Goal: Check status: Check status

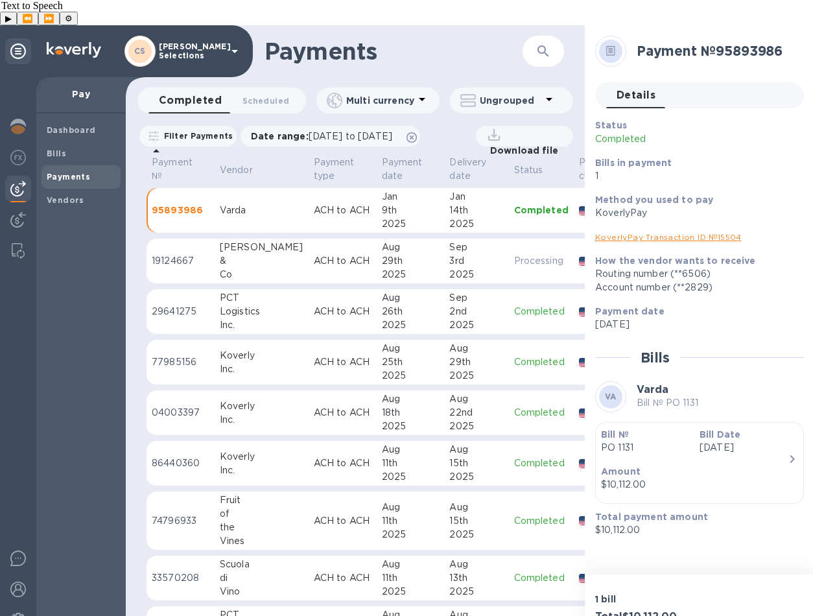
click at [445, 56] on div "Payments ​ Completed 0 Scheduled 0 Multi currency Ungrouped Filter Payments Dat…" at bounding box center [355, 333] width 459 height 616
click at [75, 125] on b "Dashboard" at bounding box center [71, 130] width 49 height 10
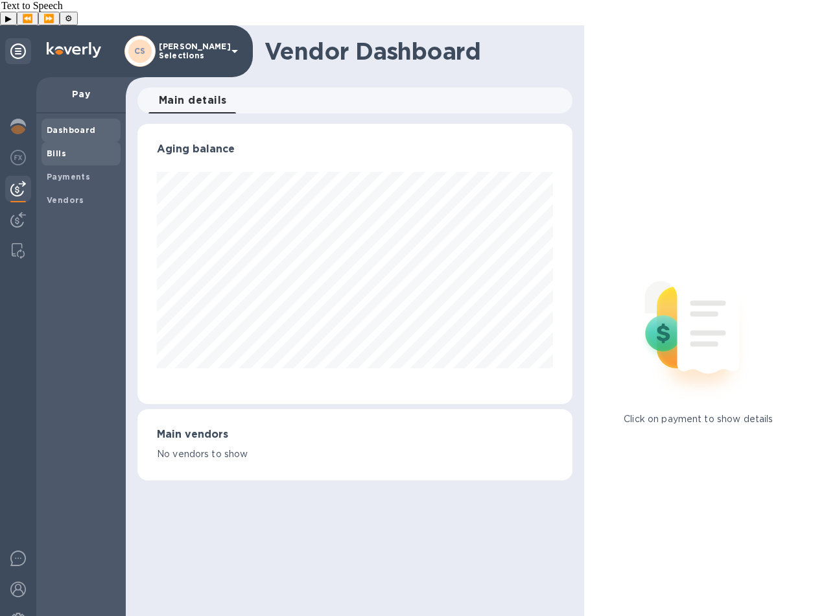
scroll to position [280, 435]
click at [80, 172] on b "Payments" at bounding box center [68, 177] width 43 height 10
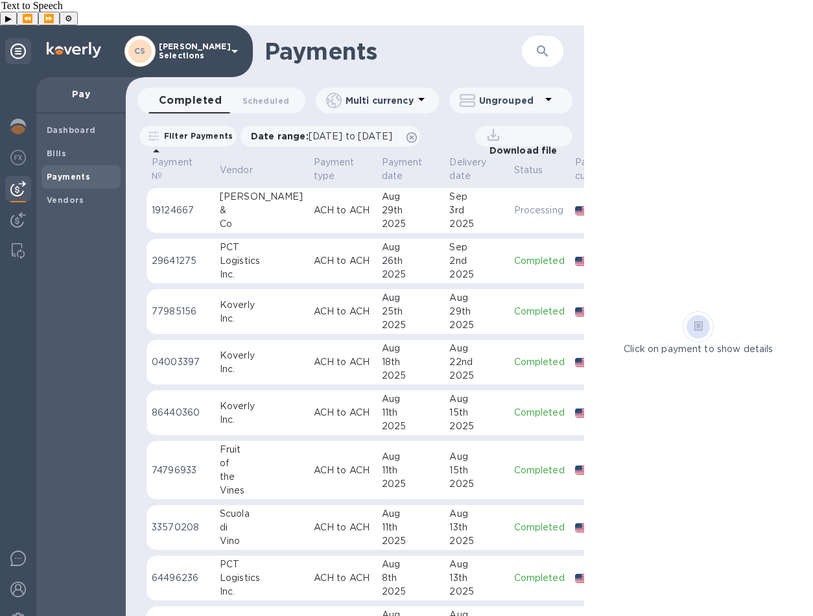
scroll to position [82, 0]
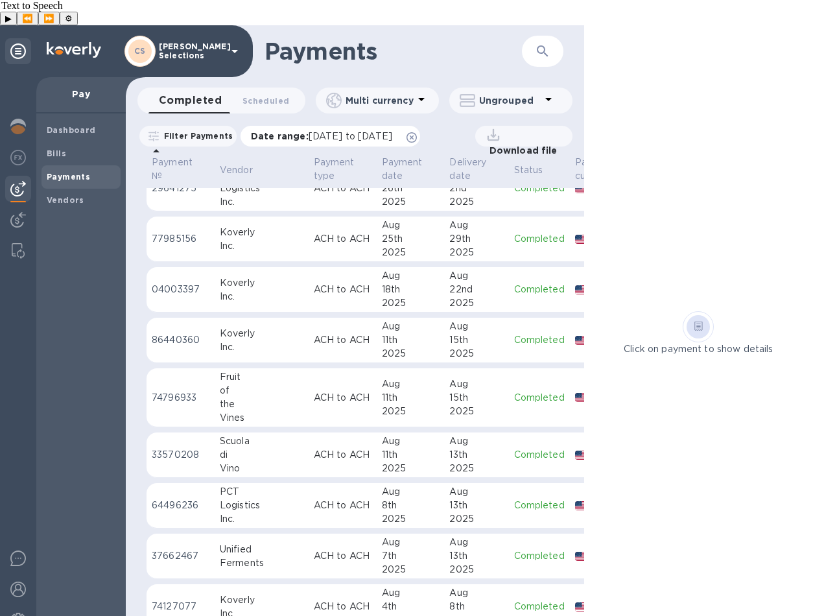
click at [347, 131] on span "[DATE] to [DATE]" at bounding box center [351, 136] width 84 height 10
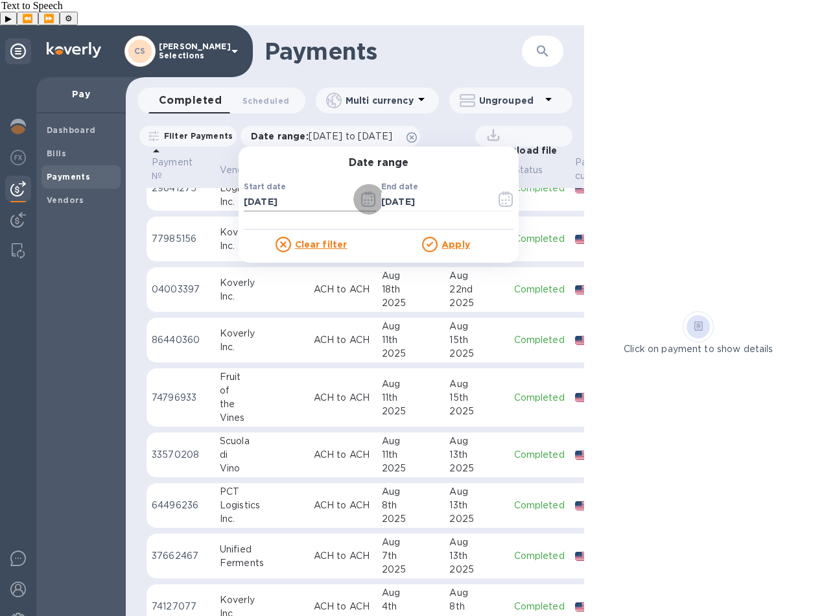
click at [364, 191] on icon "button" at bounding box center [368, 199] width 15 height 16
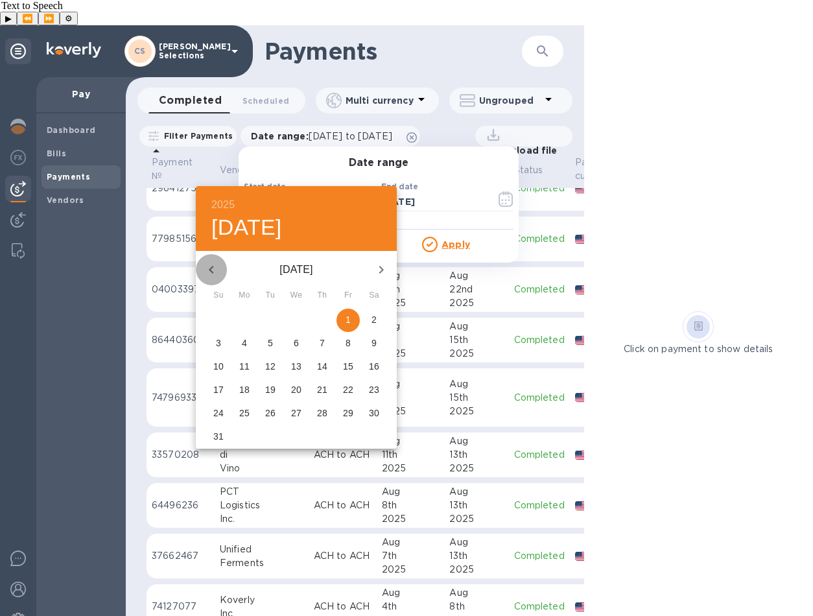
click at [214, 270] on icon "button" at bounding box center [212, 270] width 16 height 16
click at [213, 270] on icon "button" at bounding box center [212, 270] width 16 height 16
click at [212, 268] on icon "button" at bounding box center [212, 270] width 16 height 16
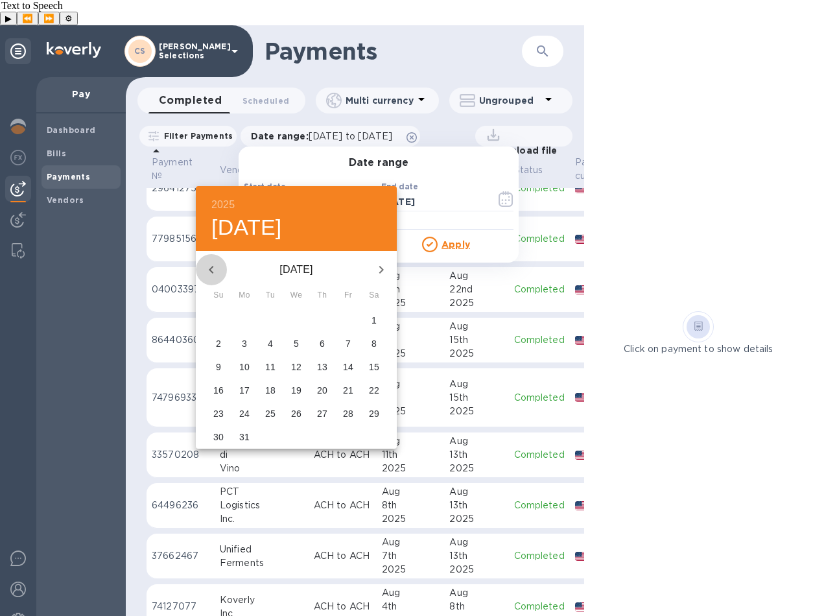
click at [212, 268] on icon "button" at bounding box center [212, 270] width 16 height 16
click at [213, 269] on icon "button" at bounding box center [212, 270] width 16 height 16
click at [292, 320] on span "1" at bounding box center [296, 319] width 23 height 13
type input "[DATE]"
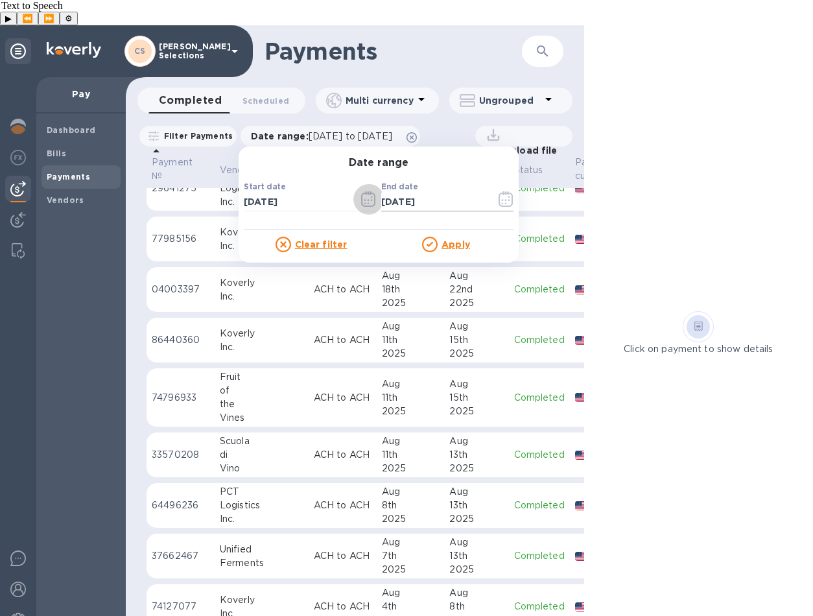
click at [500, 191] on icon "button" at bounding box center [505, 199] width 15 height 16
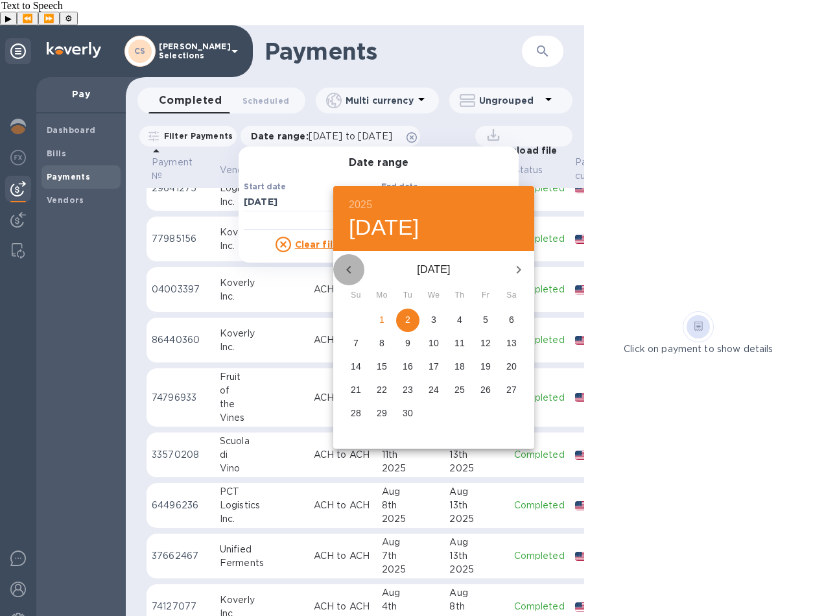
click at [351, 270] on icon "button" at bounding box center [349, 270] width 16 height 16
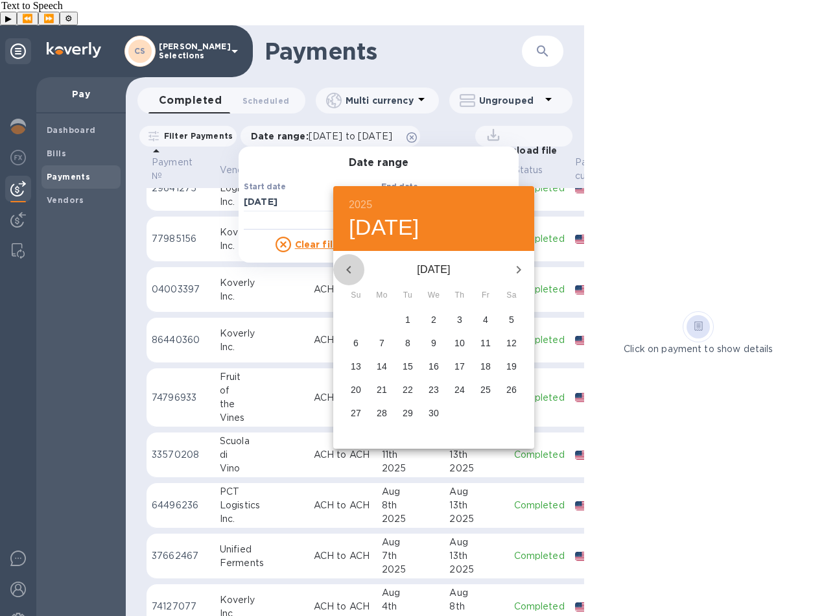
click at [349, 270] on icon "button" at bounding box center [349, 270] width 16 height 16
click at [348, 270] on icon "button" at bounding box center [348, 270] width 5 height 8
drag, startPoint x: 483, startPoint y: 408, endPoint x: 489, endPoint y: 397, distance: 13.0
click at [483, 408] on p "28" at bounding box center [485, 412] width 10 height 13
type input "[DATE]"
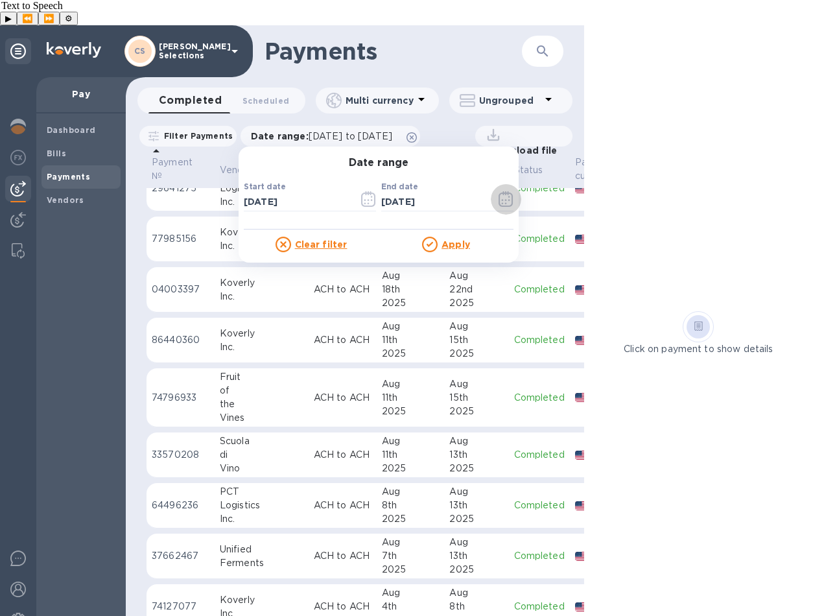
click at [458, 239] on u "Apply" at bounding box center [455, 244] width 29 height 10
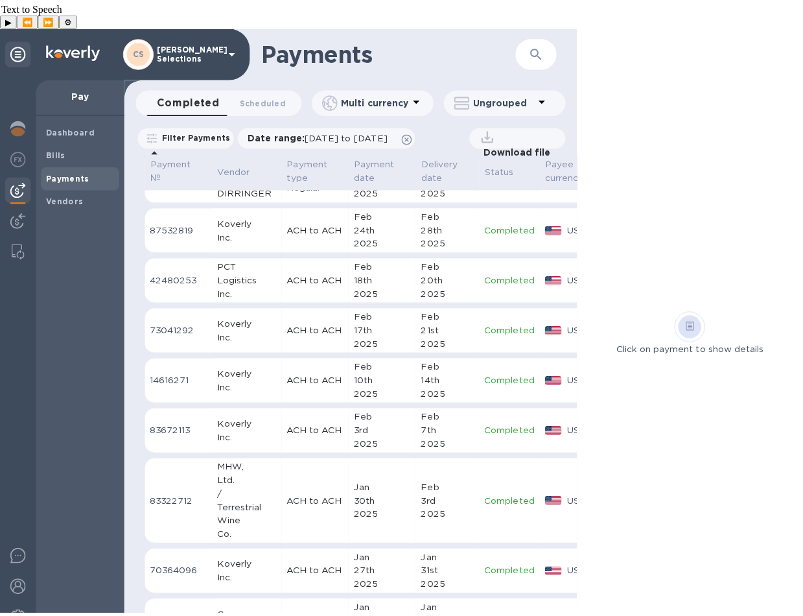
scroll to position [0, 0]
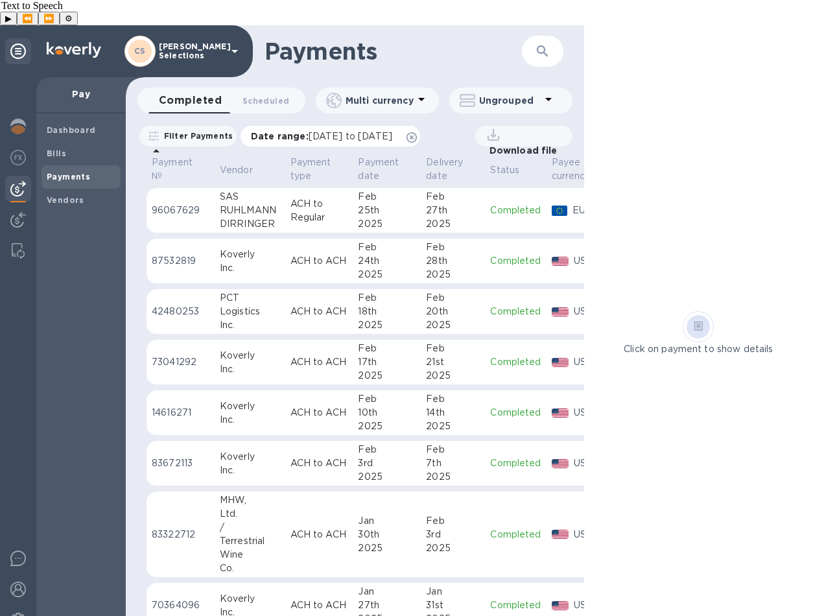
click at [321, 131] on span "[DATE] to [DATE]" at bounding box center [351, 136] width 84 height 10
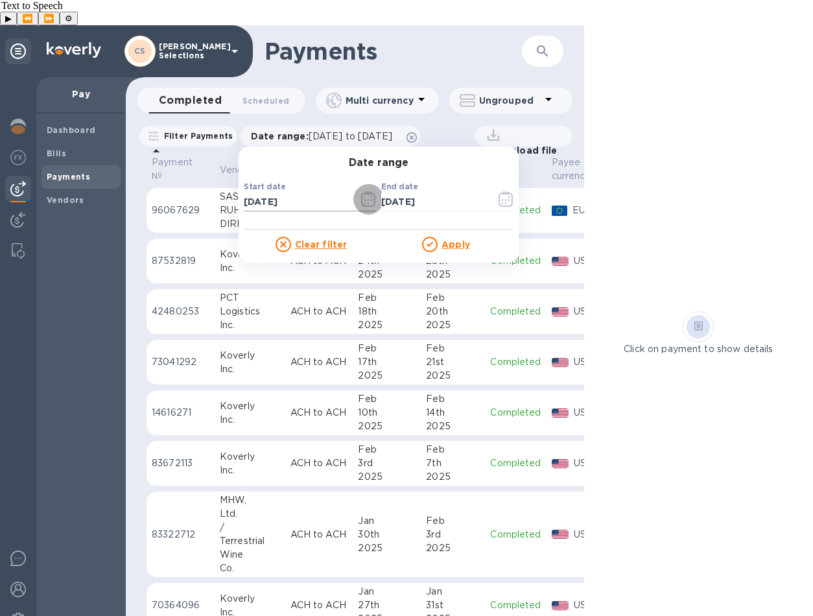
click at [372, 191] on icon "button" at bounding box center [368, 199] width 15 height 16
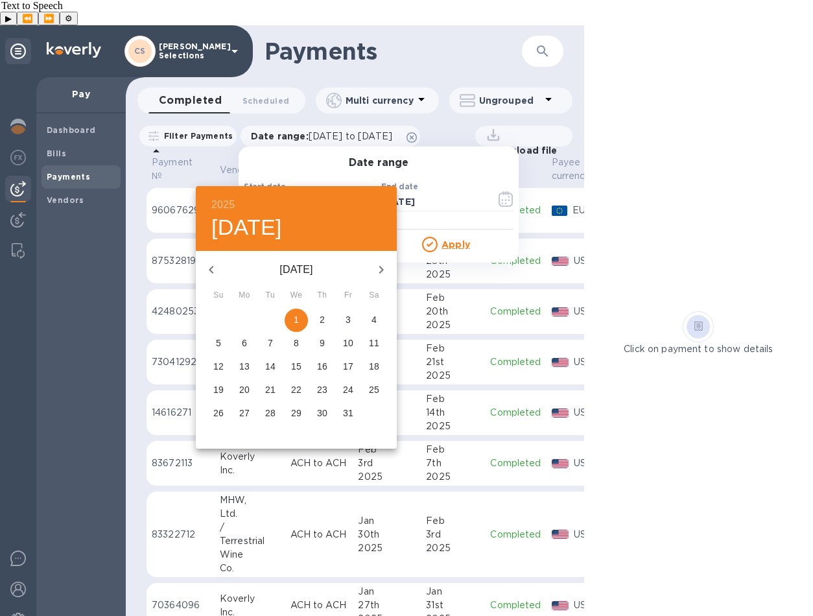
click at [379, 264] on icon "button" at bounding box center [381, 270] width 16 height 16
click at [379, 320] on span "1" at bounding box center [373, 319] width 23 height 13
type input "[DATE]"
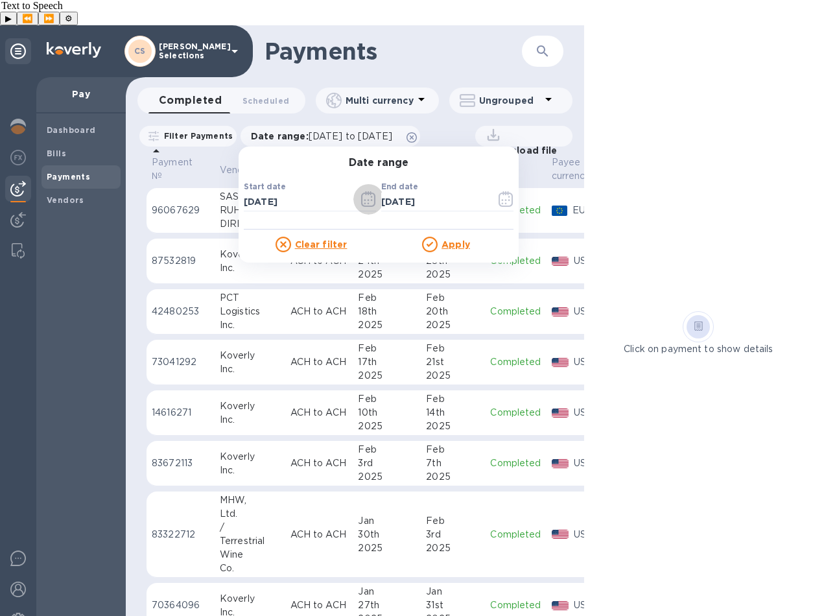
click at [453, 239] on u "Apply" at bounding box center [455, 244] width 29 height 10
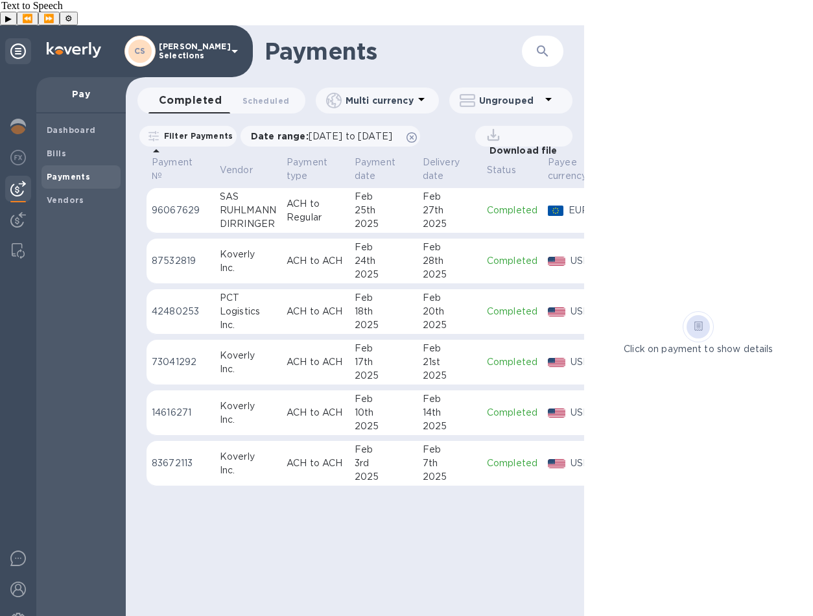
click at [369, 406] on div "10th" at bounding box center [384, 413] width 58 height 14
